Goal: Information Seeking & Learning: Learn about a topic

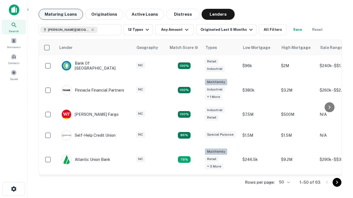
click at [61, 14] on button "Maturing Loans" at bounding box center [61, 14] width 44 height 11
